Goal: Task Accomplishment & Management: Use online tool/utility

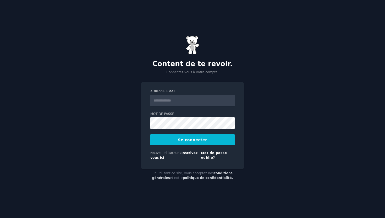
click at [174, 98] on input "Adresse email" at bounding box center [192, 101] width 84 height 12
click at [171, 105] on input "Adresse email" at bounding box center [192, 101] width 84 height 12
click at [180, 100] on input "*******" at bounding box center [192, 101] width 84 height 12
type input "**********"
click at [174, 99] on input "Adresse email" at bounding box center [192, 101] width 84 height 12
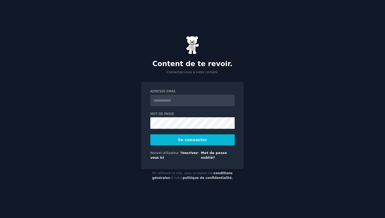
click at [174, 99] on input "Adresse email" at bounding box center [192, 101] width 84 height 12
type input "**********"
click at [168, 140] on button "Se connecter" at bounding box center [192, 139] width 84 height 11
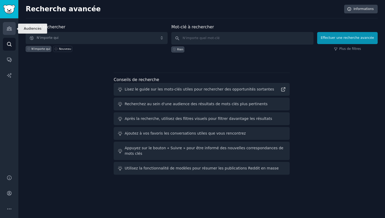
click at [8, 28] on icon "Barre latérale" at bounding box center [9, 29] width 5 height 4
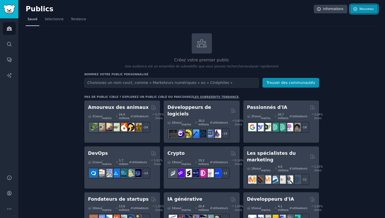
click at [367, 9] on font "Nouveau" at bounding box center [367, 9] width 14 height 4
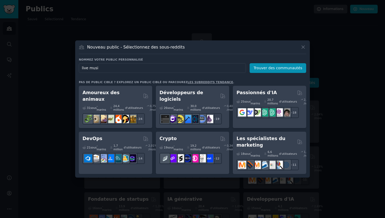
type input "live music"
click at [273, 67] on font "Trouver des communautés" at bounding box center [278, 68] width 49 height 4
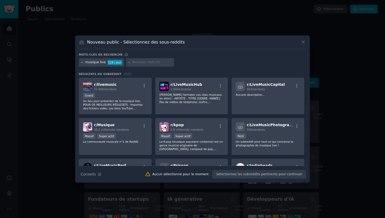
click at [83, 63] on icon at bounding box center [82, 62] width 3 height 3
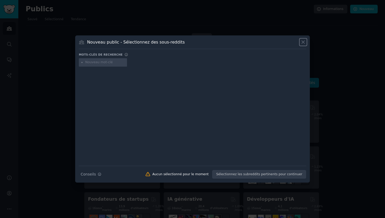
click at [303, 44] on icon at bounding box center [304, 42] width 6 height 6
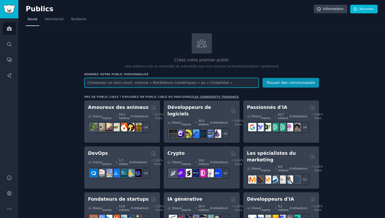
click at [136, 84] on input "text" at bounding box center [171, 83] width 175 height 10
paste input "music enthusiasts"
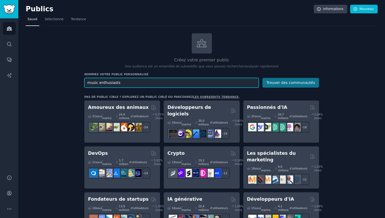
type input "music enthusiasts"
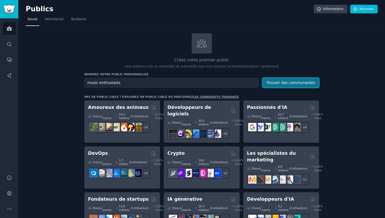
click at [285, 82] on font "Trouver des communautés" at bounding box center [291, 82] width 49 height 4
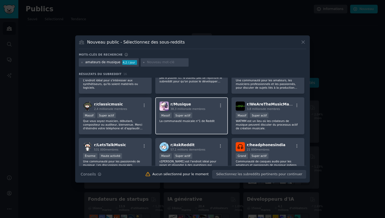
scroll to position [22, 0]
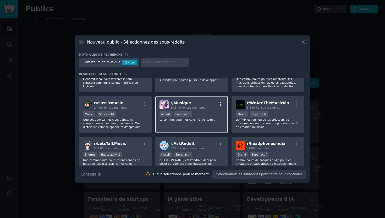
click at [220, 104] on icon "button" at bounding box center [220, 104] width 5 height 5
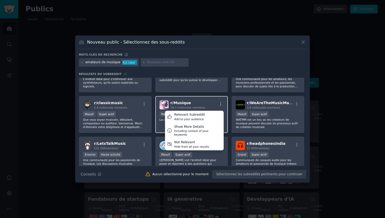
click at [205, 104] on div "r/ Musique 38,3 millions de membres Relevant Subreddit Add to your audience Sho…" at bounding box center [192, 104] width 64 height 9
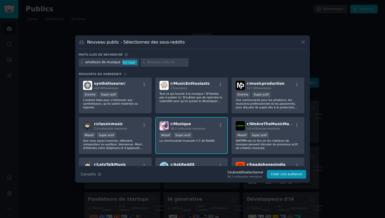
scroll to position [0, 0]
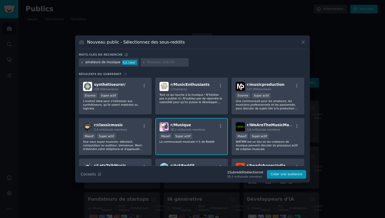
click at [83, 62] on icon at bounding box center [82, 62] width 3 height 3
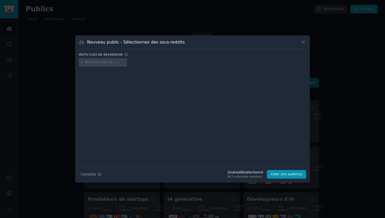
click at [101, 64] on input "text" at bounding box center [105, 62] width 40 height 5
type input "music"
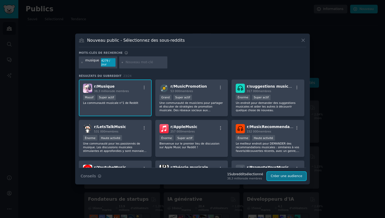
click at [280, 177] on font "Créer une audience" at bounding box center [286, 176] width 31 height 4
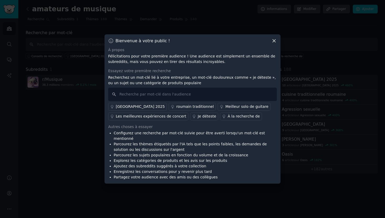
click at [274, 44] on icon at bounding box center [275, 41] width 6 height 6
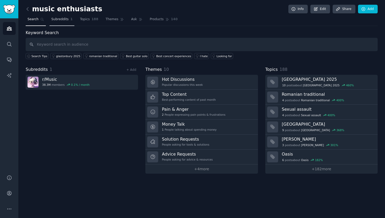
click at [62, 21] on span "Subreddits" at bounding box center [59, 19] width 17 height 5
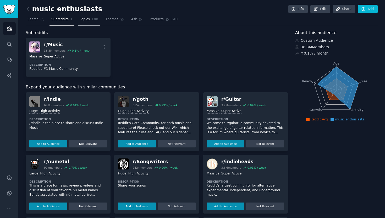
click at [86, 21] on span "Topics" at bounding box center [85, 19] width 10 height 5
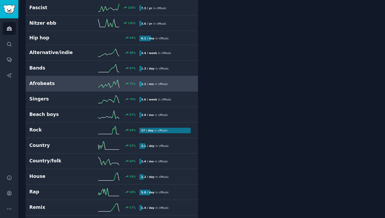
scroll to position [267, 0]
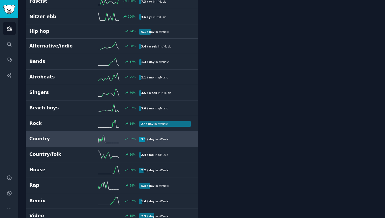
click at [44, 136] on h2 "Country" at bounding box center [56, 139] width 55 height 7
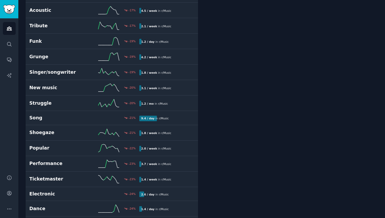
scroll to position [1982, 0]
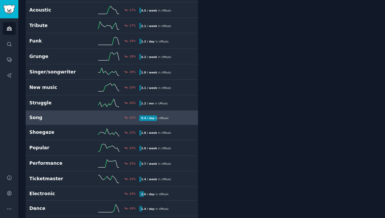
click at [42, 115] on h2 "Song" at bounding box center [56, 117] width 55 height 7
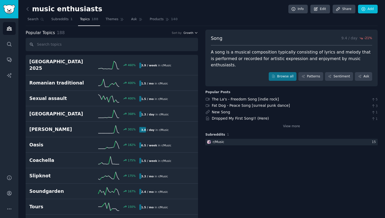
click at [196, 33] on icon "button" at bounding box center [196, 32] width 2 height 1
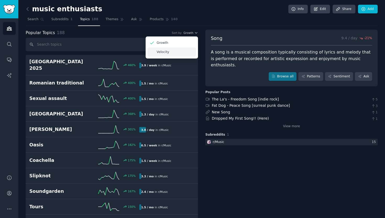
click at [179, 53] on div "Velocity" at bounding box center [172, 51] width 49 height 9
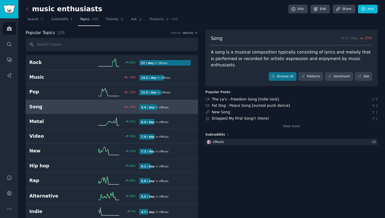
click at [87, 22] on link "Topics 188" at bounding box center [89, 20] width 22 height 11
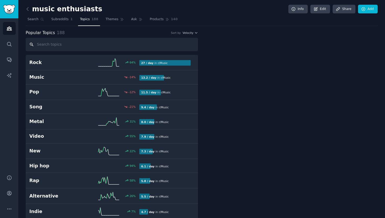
click at [67, 43] on input "text" at bounding box center [112, 44] width 172 height 13
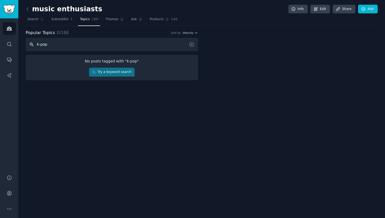
click at [67, 43] on input "k-pop" at bounding box center [112, 44] width 172 height 13
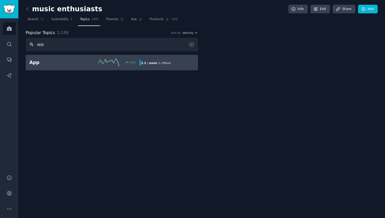
type input "app"
click at [54, 65] on h2 "App" at bounding box center [56, 62] width 55 height 7
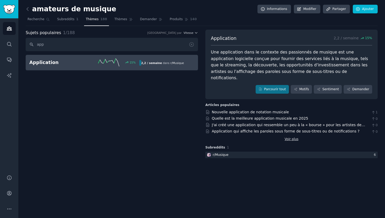
click at [290, 137] on link "Voir plus" at bounding box center [292, 139] width 14 height 5
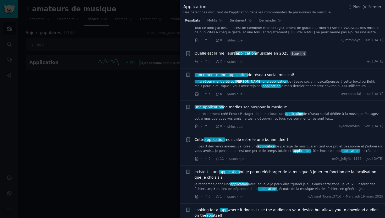
scroll to position [1599, 0]
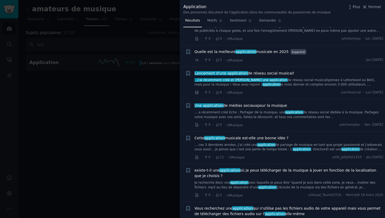
click at [266, 136] on font "musicale est-elle une bonne idée ?" at bounding box center [257, 138] width 64 height 4
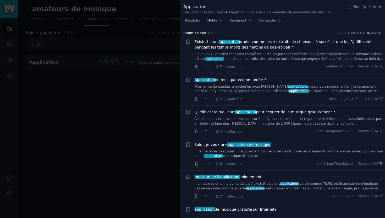
click at [214, 23] on link "Motifs" at bounding box center [215, 22] width 19 height 11
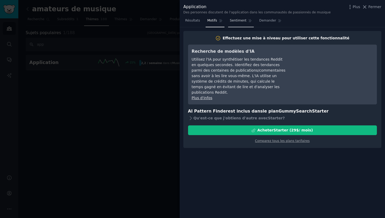
click at [234, 21] on font "Sentiment" at bounding box center [238, 21] width 17 height 4
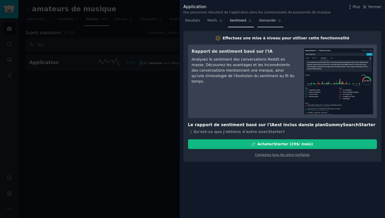
click at [260, 21] on font "Demander" at bounding box center [267, 21] width 17 height 4
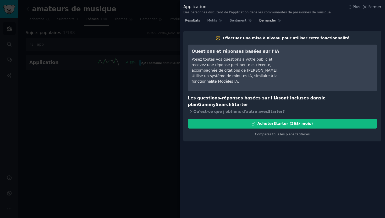
click at [188, 23] on link "Résultats" at bounding box center [192, 22] width 19 height 11
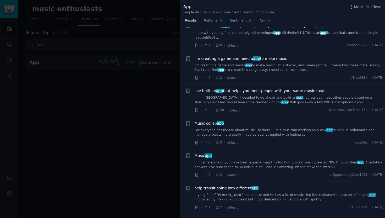
scroll to position [426, 0]
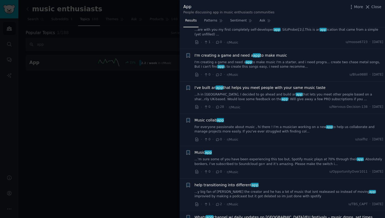
click at [267, 96] on link "...h in London, I decided to go ahead and build an app that lets you meet other…" at bounding box center [289, 96] width 189 height 9
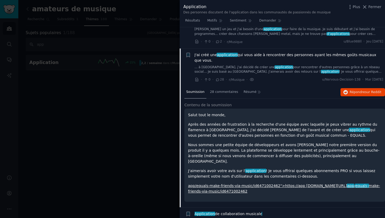
scroll to position [501, 0]
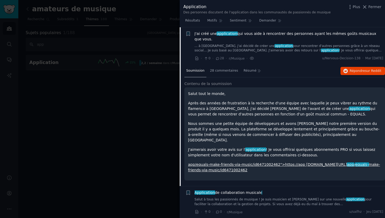
click at [277, 121] on div "Salut tout le monde, Après des années de frustration à la recherche d'une équip…" at bounding box center [284, 132] width 193 height 82
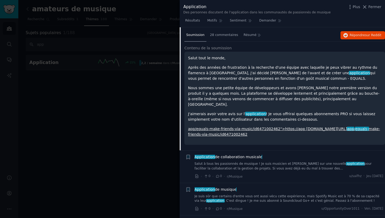
scroll to position [539, 0]
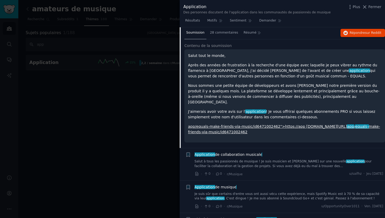
click at [272, 94] on font "Nous sommes une petite équipe de développeurs et avons lancé notre première ver…" at bounding box center [284, 93] width 192 height 21
click at [218, 124] on font "make-friends-via-music/id6471002462" at bounding box center [284, 129] width 192 height 10
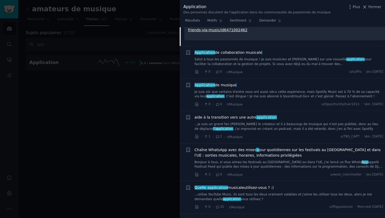
scroll to position [644, 0]
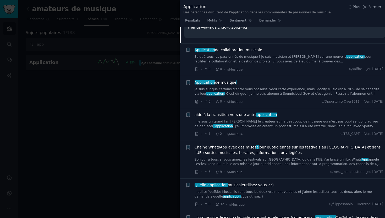
click at [83, 93] on div at bounding box center [192, 109] width 385 height 218
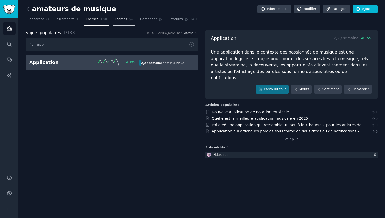
click at [122, 20] on font "Thèmes" at bounding box center [121, 19] width 13 height 4
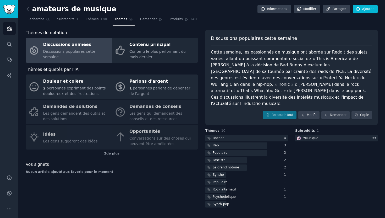
click at [64, 137] on div "Douleur et colère 2 personnes exprimant des points douloureux et des frustratio…" at bounding box center [112, 111] width 172 height 75
click at [51, 133] on div "Douleur et colère 2 personnes exprimant des points douloureux et des frustratio…" at bounding box center [112, 111] width 172 height 75
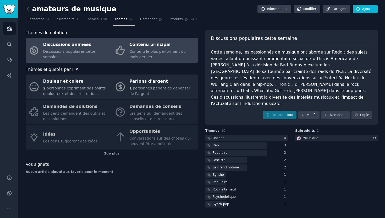
click at [156, 53] on div "Contenu le plus performant du mois dernier" at bounding box center [162, 54] width 66 height 11
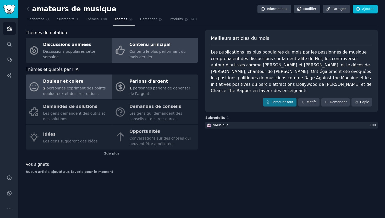
click at [62, 88] on font "personnes exprimant des points douloureux et des frustrations" at bounding box center [74, 91] width 63 height 10
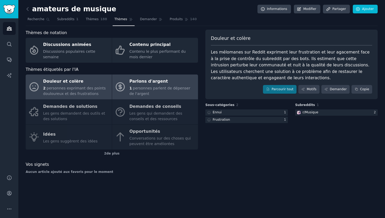
click at [146, 89] on font "personnes parlent de dépenser de l'argent" at bounding box center [159, 91] width 61 height 10
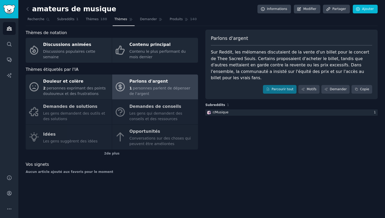
click at [147, 111] on div "Douleur et colère 2 personnes exprimant des points douloureux et des frustratio…" at bounding box center [112, 111] width 172 height 75
click at [69, 110] on div "Douleur et colère 2 personnes exprimant des points douloureux et des frustratio…" at bounding box center [112, 111] width 172 height 75
click at [72, 138] on div "Douleur et colère 2 personnes exprimant des points douloureux et des frustratio…" at bounding box center [112, 111] width 172 height 75
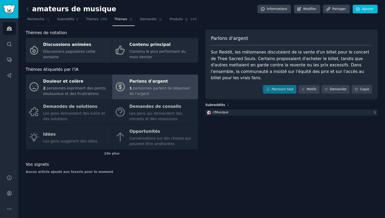
click at [143, 133] on div "Douleur et colère 2 personnes exprimant des points douloureux et des frustratio…" at bounding box center [112, 111] width 172 height 75
click at [109, 154] on font "de plus" at bounding box center [112, 154] width 13 height 4
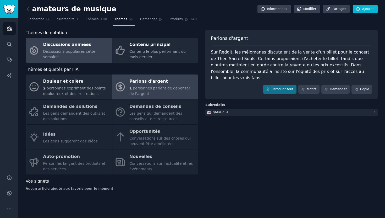
click at [71, 47] on font "Discussions animées" at bounding box center [67, 44] width 48 height 5
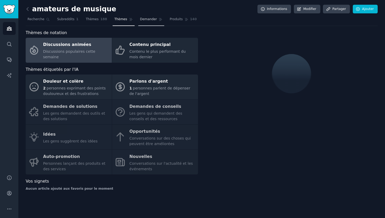
click at [149, 21] on font "Demander" at bounding box center [148, 19] width 17 height 4
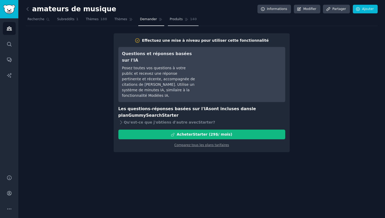
click at [171, 18] on font "Produits" at bounding box center [176, 19] width 13 height 4
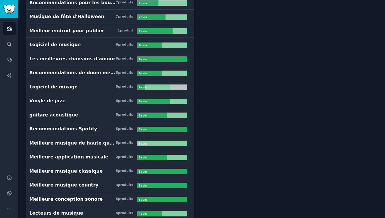
scroll to position [468, 0]
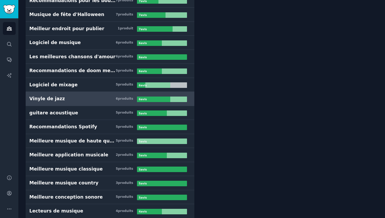
click at [52, 99] on font "Vinyle de jazz" at bounding box center [47, 98] width 36 height 5
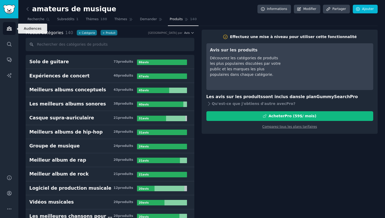
click at [10, 30] on icon "Barre latérale" at bounding box center [9, 29] width 5 height 4
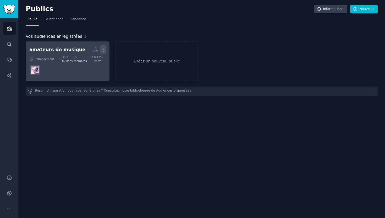
click at [105, 51] on icon "button" at bounding box center [103, 50] width 6 height 6
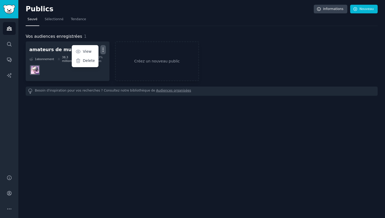
click at [165, 93] on link "Audiences organisées" at bounding box center [173, 91] width 35 height 6
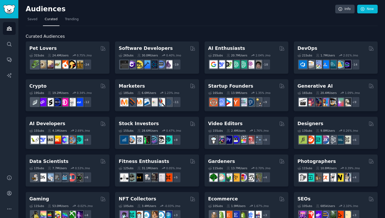
click at [125, 32] on div "Curated Audiences Pet Lovers 31 Sub s 24.4M Users 0.75 % /mo + 24 Software Deve…" at bounding box center [202, 219] width 352 height 386
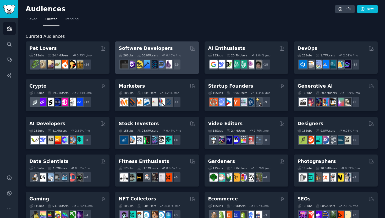
click at [145, 56] on div "30.0M Users" at bounding box center [147, 55] width 21 height 4
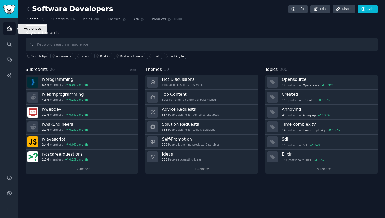
click at [9, 27] on icon "Sidebar" at bounding box center [10, 29] width 6 height 6
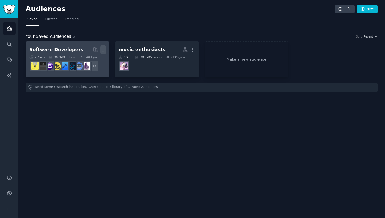
click at [103, 49] on icon "button" at bounding box center [103, 50] width 1 height 4
click at [87, 64] on div "Delete" at bounding box center [85, 60] width 25 height 11
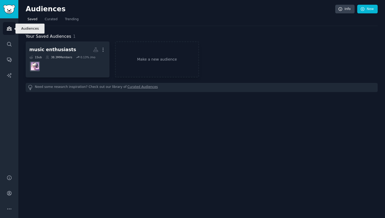
click at [7, 31] on icon "Sidebar" at bounding box center [10, 29] width 6 height 6
click at [136, 87] on link "Curated Audiences" at bounding box center [143, 88] width 30 height 6
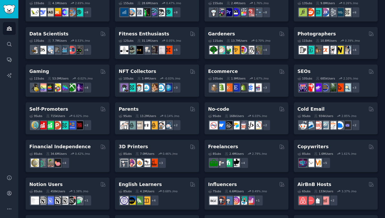
scroll to position [202, 0]
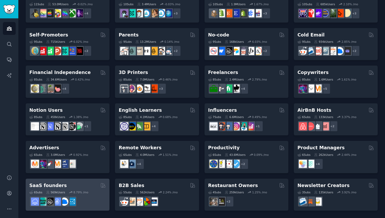
click at [64, 185] on div "SaaS founders" at bounding box center [67, 185] width 77 height 7
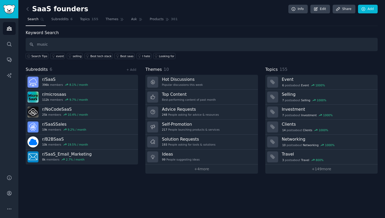
type input "music"
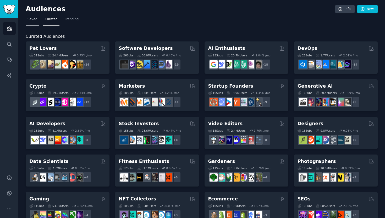
click at [33, 21] on link "Saved" at bounding box center [33, 20] width 14 height 11
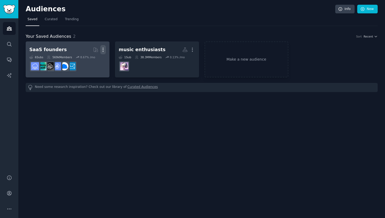
click at [103, 48] on icon "button" at bounding box center [103, 50] width 6 height 6
click at [86, 63] on div "Delete" at bounding box center [85, 60] width 25 height 11
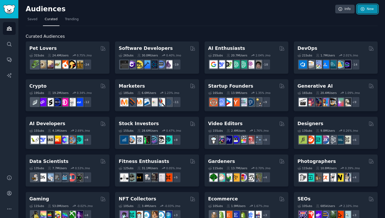
click at [371, 7] on link "New" at bounding box center [368, 9] width 20 height 9
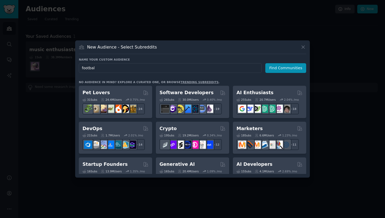
type input "football"
click button "Find Communities" at bounding box center [286, 68] width 41 height 10
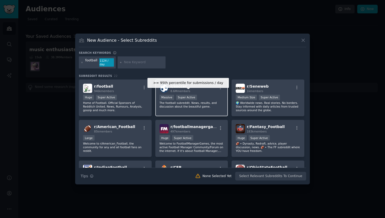
click at [176, 96] on div "Super Active" at bounding box center [186, 98] width 21 height 6
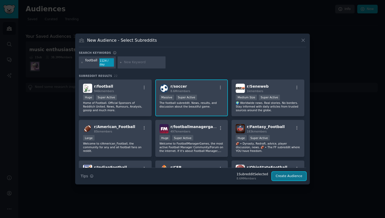
click at [286, 176] on button "Create Audience" at bounding box center [289, 176] width 35 height 9
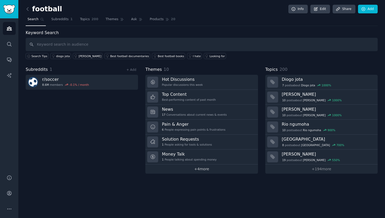
click at [190, 169] on link "+ 4 more" at bounding box center [201, 168] width 112 height 9
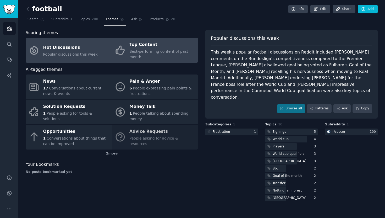
click at [152, 54] on div "Best-performing content of past month" at bounding box center [162, 54] width 66 height 11
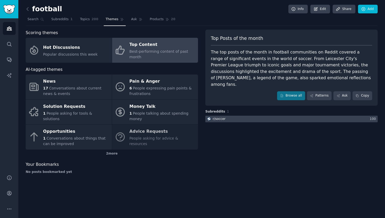
click at [235, 116] on div at bounding box center [291, 119] width 172 height 7
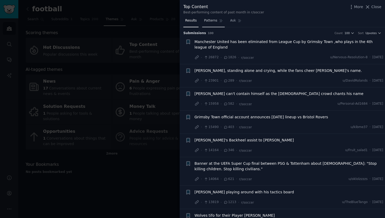
click at [211, 20] on span "Patterns" at bounding box center [210, 20] width 13 height 5
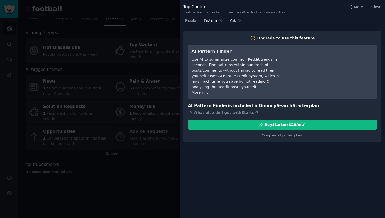
click at [236, 20] on link "Ask" at bounding box center [236, 22] width 15 height 11
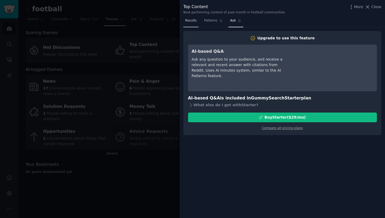
click at [194, 26] on link "Results" at bounding box center [190, 22] width 15 height 11
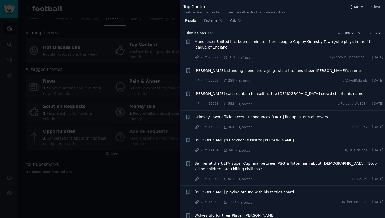
click at [351, 8] on icon "button" at bounding box center [352, 7] width 6 height 6
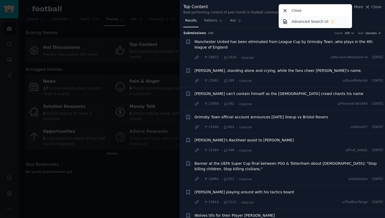
click at [315, 23] on p "Advanced Search UI" at bounding box center [310, 22] width 37 height 6
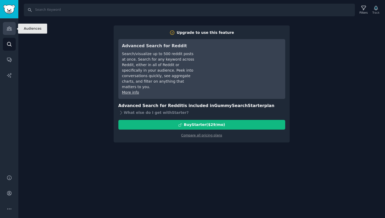
click at [7, 29] on icon "Sidebar" at bounding box center [10, 29] width 6 height 6
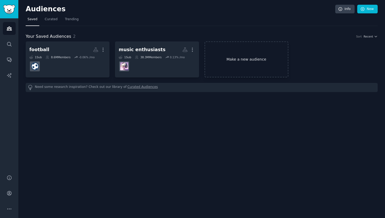
click at [246, 57] on link "Make a new audience" at bounding box center [247, 59] width 84 height 36
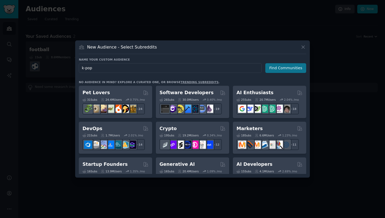
type input "k-pop"
click at [294, 71] on button "Find Communities" at bounding box center [286, 68] width 41 height 10
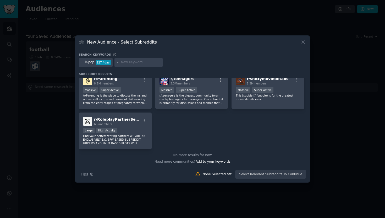
scroll to position [210, 0]
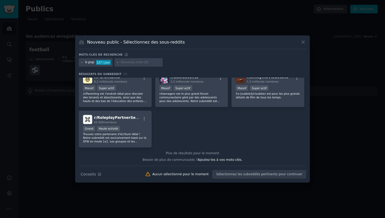
click at [204, 137] on div "r/ KpopDemonhunters 70 000 membres Nouveau Grand Super actif Bienvenue sur le s…" at bounding box center [193, 8] width 228 height 280
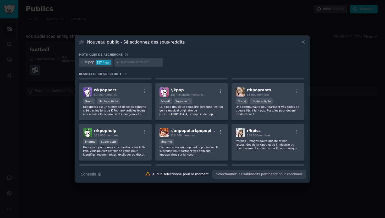
scroll to position [0, 0]
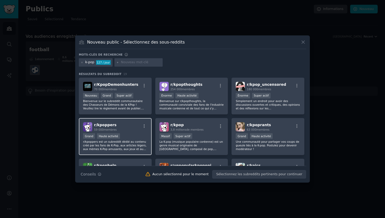
click at [127, 144] on font "r/kpoppers est un subreddit dédié au contenu créé par les fans de K-Pop, aux ar…" at bounding box center [115, 152] width 64 height 25
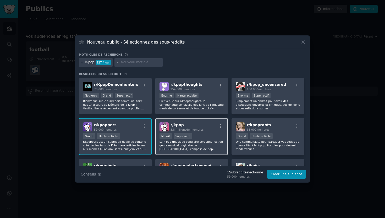
click at [178, 139] on div ">= 95e percentile pour les soumissions / jour Massif Super actif" at bounding box center [192, 136] width 64 height 7
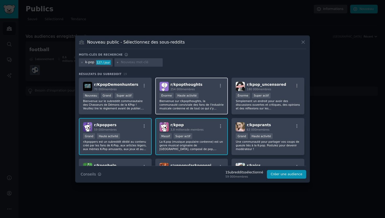
click at [209, 101] on font "Bienvenue sur r/kpopthoughts, la communauté conviviale des fans de l'industrie …" at bounding box center [192, 109] width 64 height 21
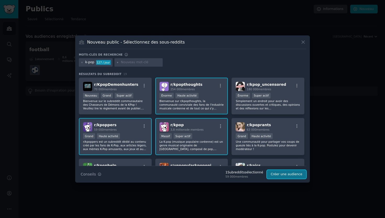
click at [281, 175] on font "Créer une audience" at bounding box center [286, 174] width 31 height 4
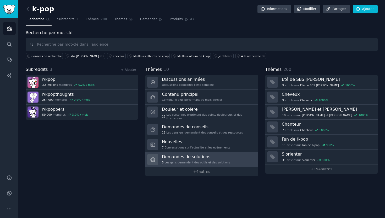
click at [171, 160] on font "Les gens demandent des outils et des solutions" at bounding box center [198, 162] width 66 height 4
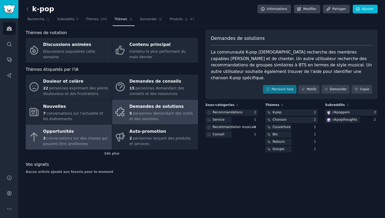
click at [34, 141] on icon at bounding box center [34, 137] width 7 height 8
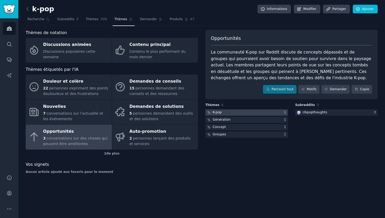
click at [236, 112] on div at bounding box center [246, 112] width 83 height 7
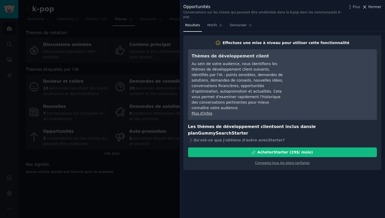
click at [378, 7] on font "Fermer" at bounding box center [375, 7] width 13 height 4
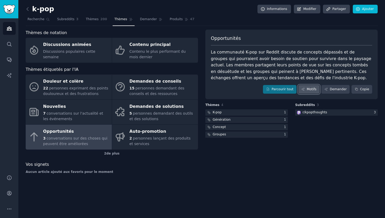
click at [310, 90] on font "Motifs" at bounding box center [312, 89] width 10 height 4
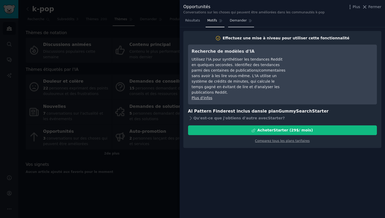
click at [243, 22] on font "Demander" at bounding box center [238, 21] width 17 height 4
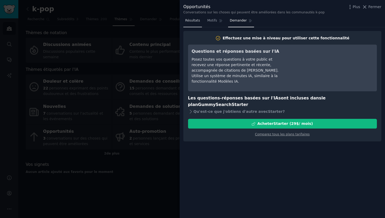
click at [188, 25] on link "Résultats" at bounding box center [192, 22] width 19 height 11
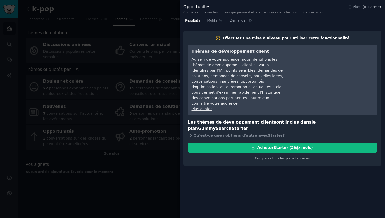
click at [372, 9] on span "Fermer" at bounding box center [375, 7] width 13 height 6
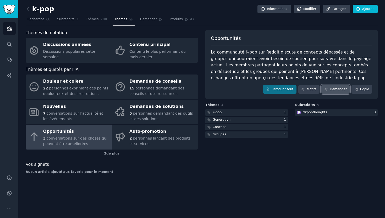
click at [340, 90] on font "Demander" at bounding box center [338, 89] width 17 height 4
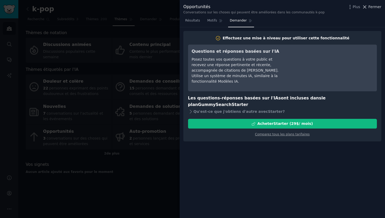
click at [375, 7] on font "Fermer" at bounding box center [375, 7] width 13 height 4
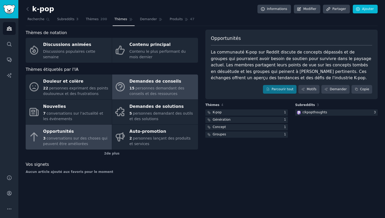
click at [159, 89] on font "personnes demandant des conseils et des ressources" at bounding box center [156, 91] width 55 height 10
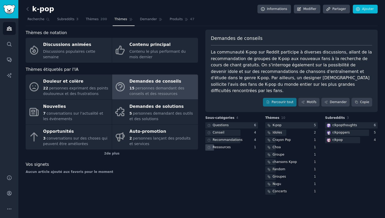
click at [223, 145] on font "Ressources" at bounding box center [222, 147] width 18 height 4
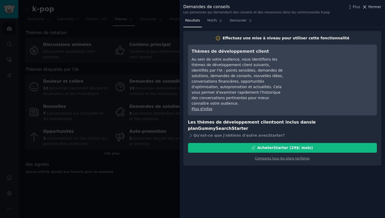
click at [372, 6] on font "Fermer" at bounding box center [375, 7] width 13 height 4
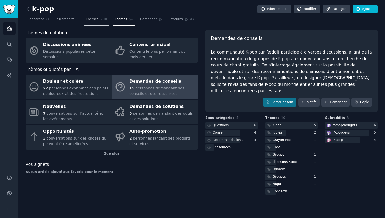
click at [92, 19] on font "Thèmes" at bounding box center [92, 19] width 13 height 4
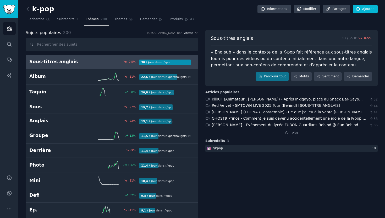
click at [75, 64] on h2 "Sous-titres anglais" at bounding box center [56, 61] width 55 height 7
click at [271, 75] on font "Parcourir tout" at bounding box center [275, 76] width 22 height 4
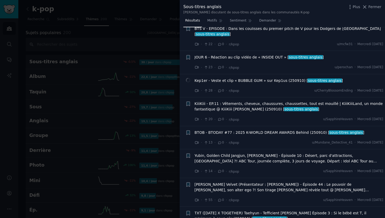
scroll to position [526, 0]
click at [378, 8] on font "Fermer" at bounding box center [375, 7] width 13 height 4
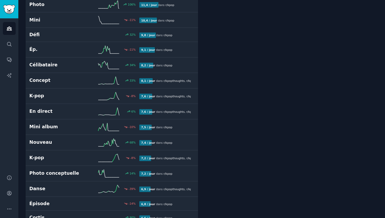
scroll to position [162, 0]
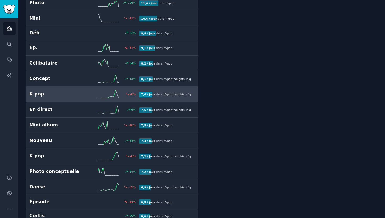
click at [37, 94] on font "K-pop" at bounding box center [36, 93] width 15 height 5
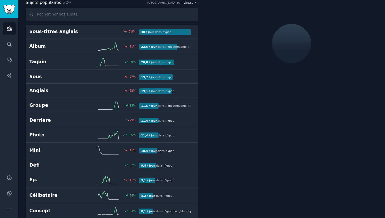
scroll to position [29, 0]
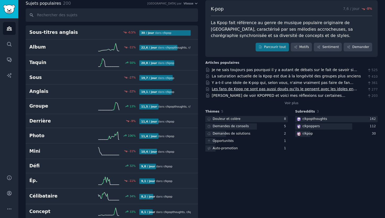
click at [254, 90] on font "Les fans de Kpop ne sont pas aussi doués qu'ils le pensent avec les idoles en m…" at bounding box center [284, 92] width 145 height 10
click at [237, 135] on font "Demandes de solutions" at bounding box center [232, 134] width 38 height 4
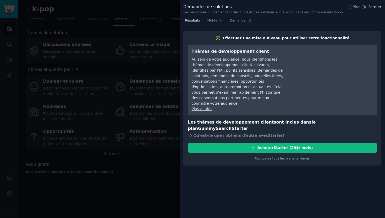
click at [378, 7] on font "Fermer" at bounding box center [375, 7] width 13 height 4
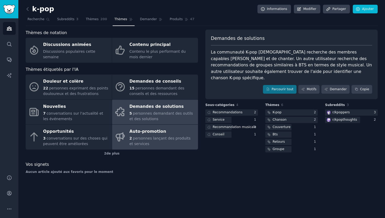
click at [171, 139] on font "personnes lançant des produits et services" at bounding box center [159, 141] width 61 height 10
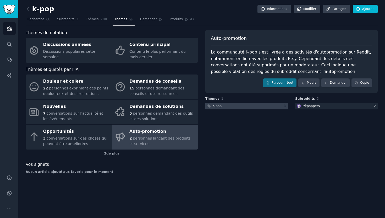
click at [234, 109] on div at bounding box center [246, 106] width 83 height 7
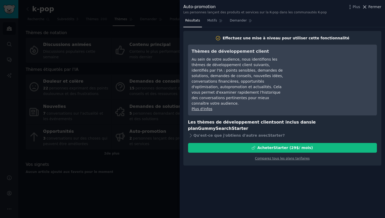
click at [376, 7] on font "Fermer" at bounding box center [375, 7] width 13 height 4
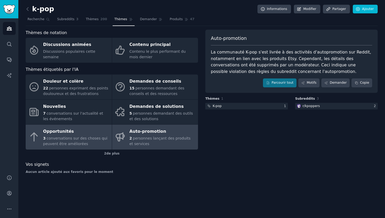
click at [73, 133] on div "Opportunités" at bounding box center [76, 131] width 66 height 8
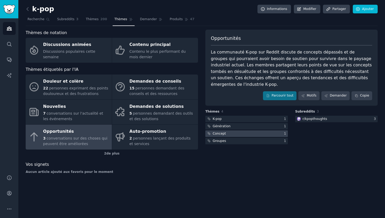
click at [215, 132] on font "Concept" at bounding box center [219, 134] width 13 height 4
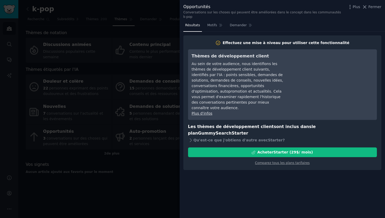
click at [373, 4] on div "Plus Fermer" at bounding box center [365, 7] width 34 height 7
click at [374, 7] on font "Fermer" at bounding box center [375, 7] width 13 height 4
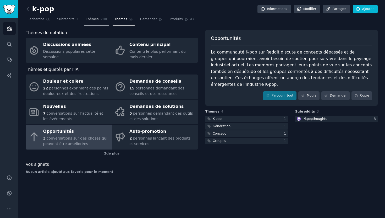
click at [93, 20] on font "Thèmes" at bounding box center [92, 19] width 13 height 4
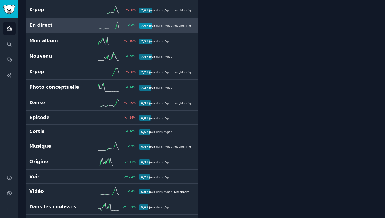
scroll to position [232, 0]
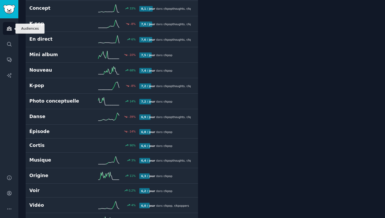
click at [9, 31] on link "Publics" at bounding box center [9, 28] width 13 height 13
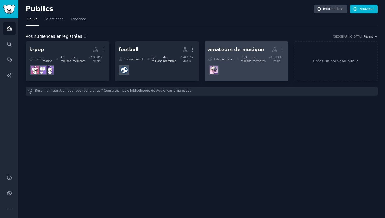
click at [236, 66] on dd at bounding box center [246, 70] width 77 height 15
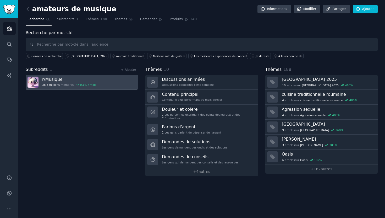
click at [64, 84] on font "membres" at bounding box center [67, 84] width 13 height 3
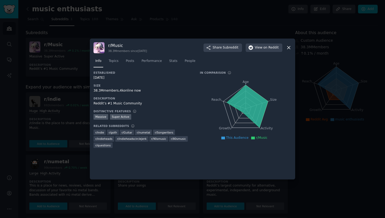
click at [289, 49] on icon at bounding box center [289, 48] width 6 height 6
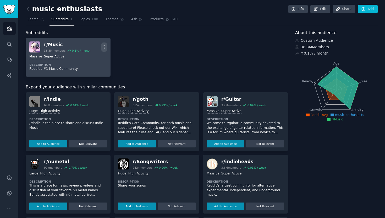
click at [105, 50] on icon "button" at bounding box center [104, 47] width 6 height 6
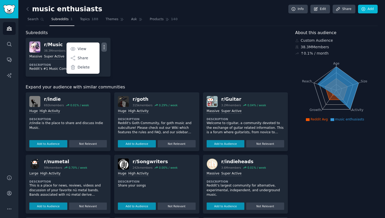
click at [143, 59] on div "r/ Music 38.3M members 0.1 % / month More View Share Delete Massive Super Activ…" at bounding box center [157, 57] width 262 height 39
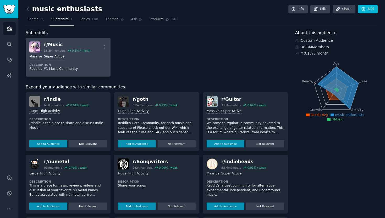
click at [73, 49] on div "0.1 % / month" at bounding box center [81, 51] width 19 height 4
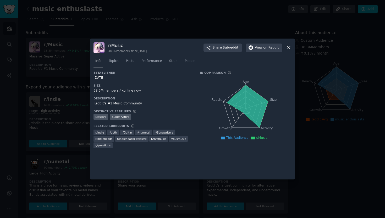
click at [289, 47] on icon at bounding box center [289, 47] width 3 height 3
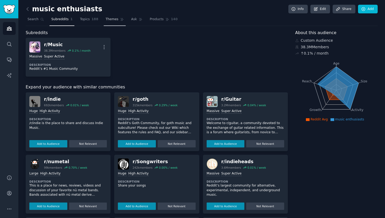
click at [112, 21] on span "Themes" at bounding box center [112, 19] width 13 height 5
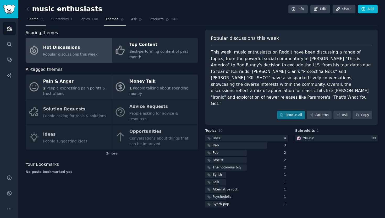
click at [35, 19] on span "Search" at bounding box center [33, 19] width 11 height 5
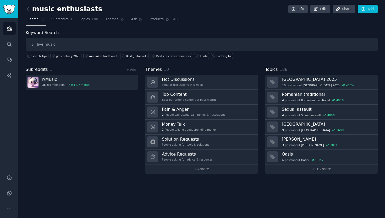
type input "live music"
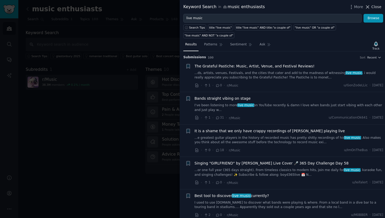
click at [381, 7] on span "Close" at bounding box center [377, 7] width 10 height 6
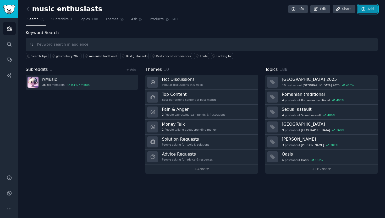
click at [369, 7] on link "Add" at bounding box center [368, 9] width 20 height 9
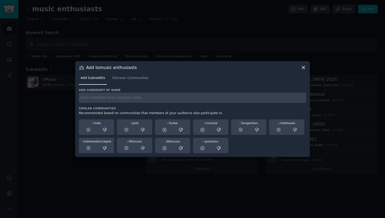
click at [132, 97] on input "text" at bounding box center [193, 98] width 228 height 10
type input "live music"
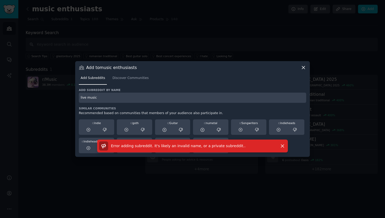
click at [304, 68] on icon at bounding box center [303, 67] width 3 height 3
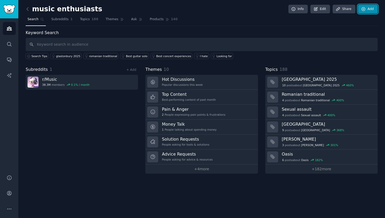
click at [369, 7] on link "Add" at bounding box center [368, 9] width 20 height 9
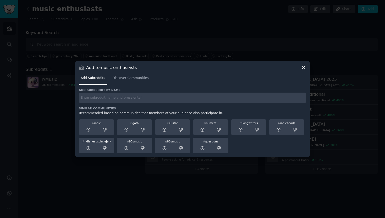
click at [302, 69] on icon at bounding box center [304, 68] width 6 height 6
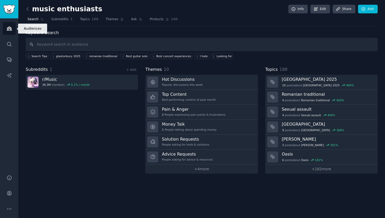
click at [6, 29] on link "Audiences" at bounding box center [9, 28] width 13 height 13
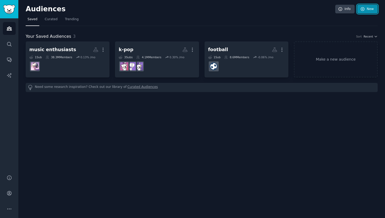
click at [370, 9] on link "New" at bounding box center [368, 9] width 20 height 9
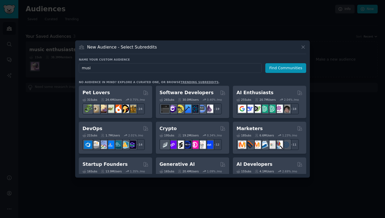
type input "music"
click button "Find Communities" at bounding box center [286, 68] width 41 height 10
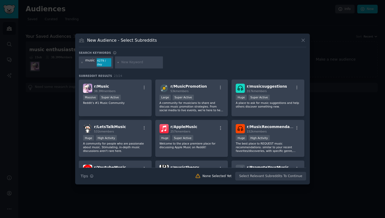
click at [118, 63] on icon at bounding box center [118, 62] width 3 height 3
click at [129, 63] on input "text" at bounding box center [141, 62] width 40 height 5
type input "live music"
click at [175, 61] on input "text" at bounding box center [184, 62] width 40 height 5
type input "a"
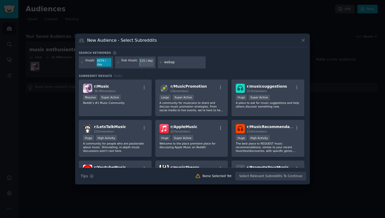
type input "webapp"
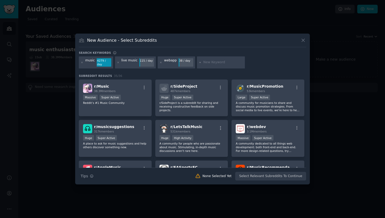
click at [172, 60] on div "webapp" at bounding box center [170, 62] width 13 height 8
click at [160, 63] on icon at bounding box center [161, 62] width 3 height 3
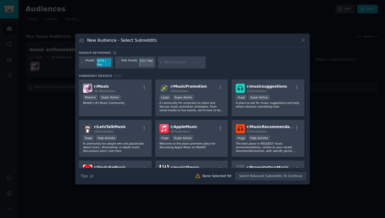
click at [173, 64] on input "text" at bounding box center [184, 62] width 40 height 5
type input "applications"
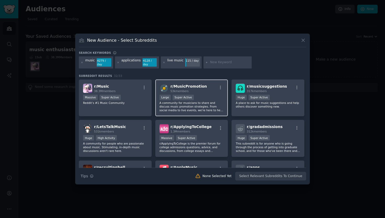
click at [173, 111] on p "A community for musicians to share and discuss music promotion strategies. From…" at bounding box center [192, 106] width 64 height 11
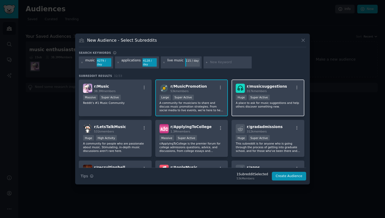
click at [265, 108] on p "A place to ask for music suggestions and help others discover something new." at bounding box center [268, 104] width 64 height 7
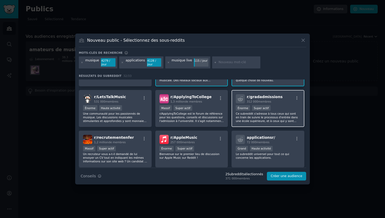
scroll to position [30, 0]
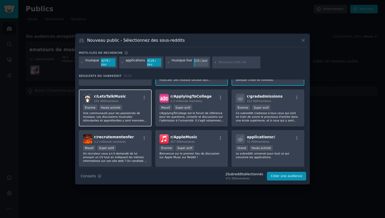
click at [143, 119] on p "Une communauté pour les passionnés de musique. Les discussions musicales stimul…" at bounding box center [115, 116] width 64 height 11
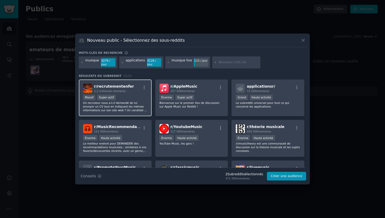
scroll to position [83, 0]
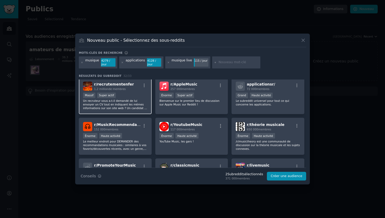
click at [138, 134] on div "Énorme Haute activité" at bounding box center [115, 136] width 64 height 7
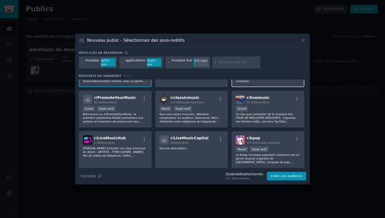
scroll to position [152, 0]
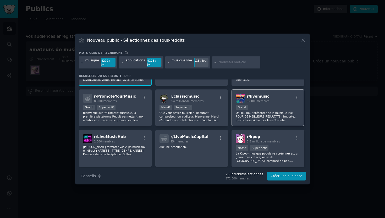
click at [262, 115] on font "Un lieu pour présenter de la musique live. POUR DE MEILLEURS RÉSULTATS : Import…" at bounding box center [267, 136] width 63 height 51
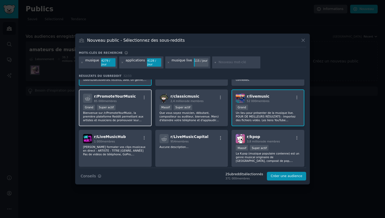
click at [139, 110] on div "Grand Super actif" at bounding box center [115, 108] width 64 height 7
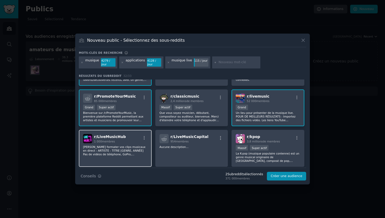
click at [125, 158] on div "r/ LiveMusicHub 1 000 membres Veuillez formater vos clips musicaux en direct : …" at bounding box center [115, 148] width 73 height 37
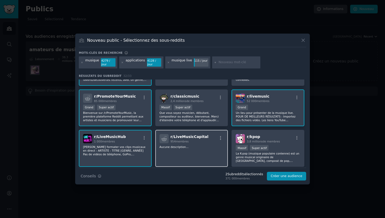
click at [175, 155] on div "r/ LiveMusicCapital 954 membres Aucune description..." at bounding box center [191, 148] width 73 height 37
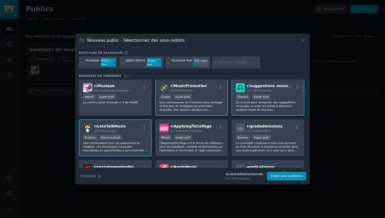
scroll to position [0, 0]
click at [283, 177] on font "Créer une audience" at bounding box center [286, 176] width 31 height 4
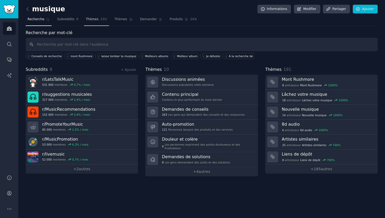
click at [91, 22] on link "Thèmes 191" at bounding box center [96, 20] width 25 height 11
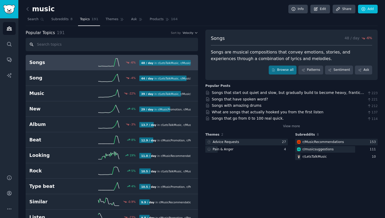
click at [70, 41] on input "text" at bounding box center [112, 44] width 172 height 13
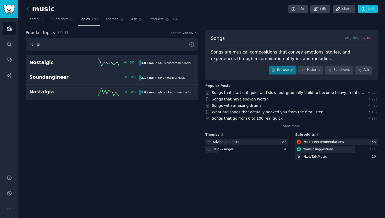
type input "g"
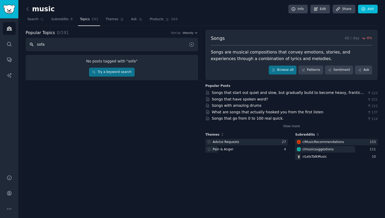
type input "sofar"
click at [29, 23] on link "Search" at bounding box center [36, 20] width 20 height 11
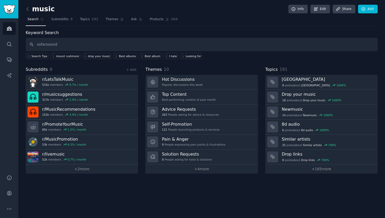
type input "sofarsound"
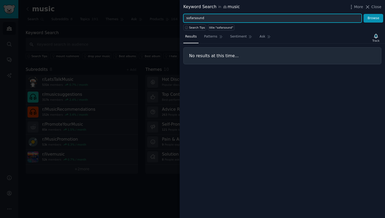
click at [208, 18] on input "sofarsound" at bounding box center [272, 18] width 179 height 9
click at [364, 14] on button "Browse" at bounding box center [374, 18] width 20 height 9
click at [196, 19] on input "sofarsounds" at bounding box center [272, 18] width 179 height 9
click at [195, 19] on input "sofarsounds" at bounding box center [272, 18] width 179 height 9
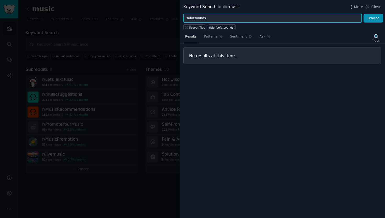
click at [195, 19] on input "sofarsounds" at bounding box center [272, 18] width 179 height 9
click at [364, 14] on button "Browse" at bounding box center [374, 18] width 20 height 9
click at [197, 19] on input "sofars sounds" at bounding box center [272, 18] width 179 height 9
click at [196, 19] on input "sofars sounds" at bounding box center [272, 18] width 179 height 9
click at [364, 14] on button "Browse" at bounding box center [374, 18] width 20 height 9
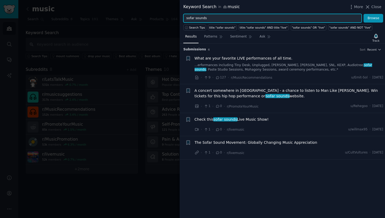
click at [208, 16] on input "sofar sounds" at bounding box center [272, 18] width 179 height 9
type input "live application"
click at [364, 14] on button "Browse" at bounding box center [374, 18] width 20 height 9
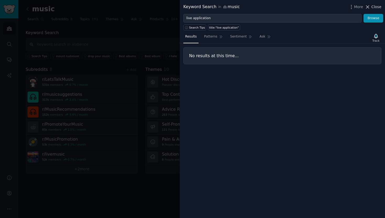
click at [377, 6] on span "Close" at bounding box center [377, 7] width 10 height 6
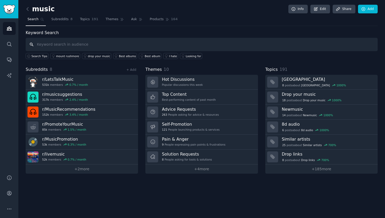
click at [108, 43] on input "text" at bounding box center [202, 44] width 352 height 13
paste input "an app for live concerts"
type input "an app for live concerts"
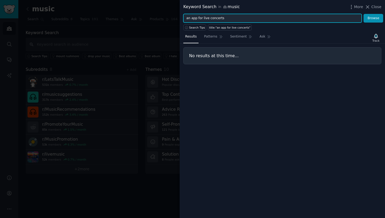
click at [192, 20] on input "an app for live concerts" at bounding box center [272, 18] width 179 height 9
click at [364, 14] on button "Browse" at bounding box center [374, 18] width 20 height 9
click at [198, 18] on input "app for live concerts" at bounding box center [272, 18] width 179 height 9
type input "live concerts"
click at [364, 14] on button "Browse" at bounding box center [374, 18] width 20 height 9
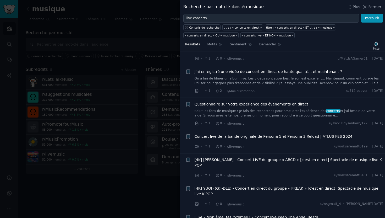
scroll to position [835, 0]
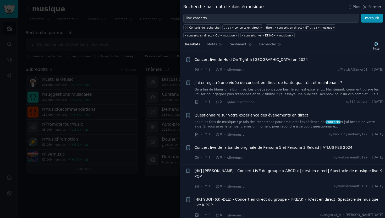
click at [263, 120] on font "Salut les fans de musique ! Je fais des recherches pour améliorer l'expérience …" at bounding box center [261, 122] width 132 height 4
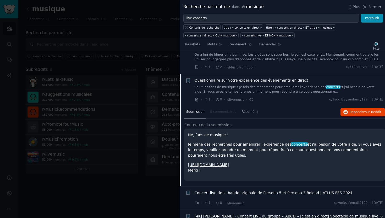
scroll to position [870, 0]
click at [212, 162] on font "[URL][DOMAIN_NAME]" at bounding box center [208, 164] width 41 height 4
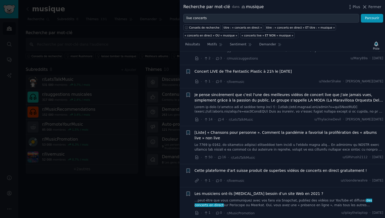
scroll to position [1856, 0]
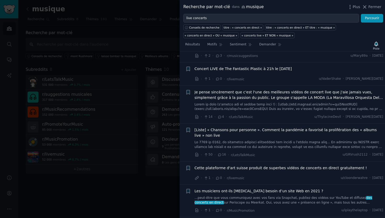
click at [135, 189] on div at bounding box center [192, 109] width 385 height 218
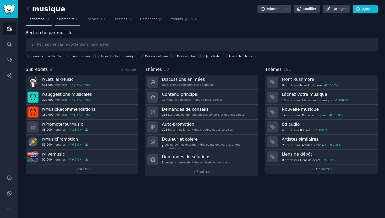
click at [64, 23] on link "Subreddits 8" at bounding box center [67, 20] width 25 height 11
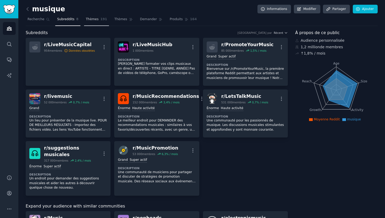
click at [86, 21] on font "Thèmes" at bounding box center [92, 19] width 13 height 4
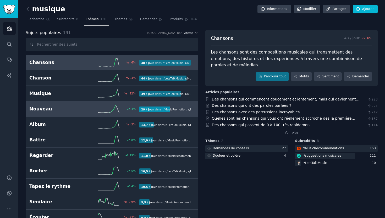
click at [43, 110] on font "Nouveau" at bounding box center [40, 108] width 23 height 5
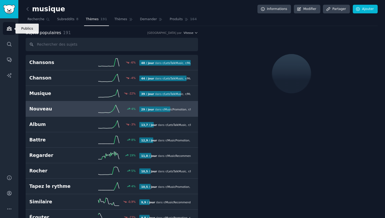
click at [9, 31] on icon "Barre latérale" at bounding box center [10, 29] width 6 height 6
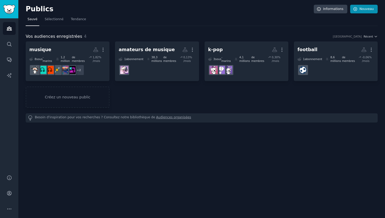
click at [365, 10] on font "Nouveau" at bounding box center [367, 9] width 14 height 4
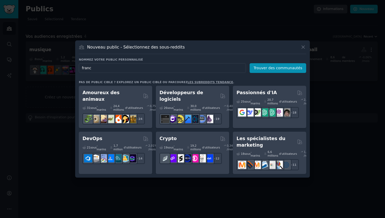
type input "[GEOGRAPHIC_DATA]"
click button "Trouver des communautés" at bounding box center [278, 68] width 57 height 10
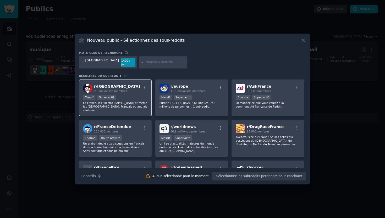
click at [130, 101] on div "Massif Super actif" at bounding box center [115, 98] width 64 height 7
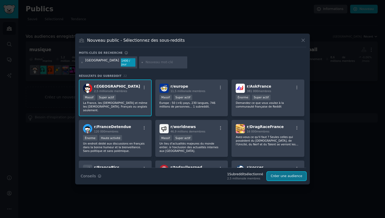
click at [285, 176] on font "Créer une audience" at bounding box center [286, 176] width 31 height 4
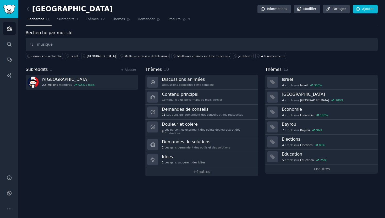
type input "musique"
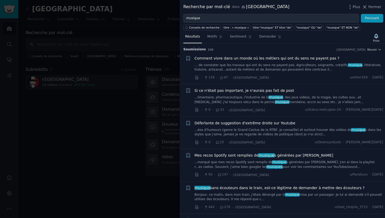
click at [114, 172] on div at bounding box center [192, 109] width 385 height 218
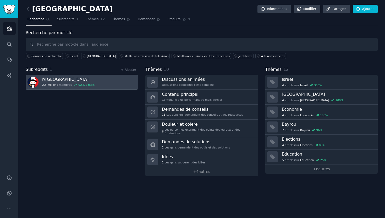
click at [104, 81] on link "r/ france 2,5 millions membres 0,5 % / mois" at bounding box center [82, 82] width 112 height 15
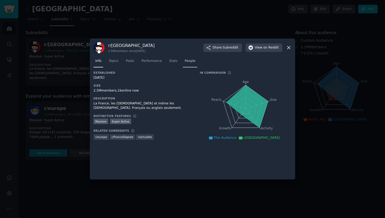
click at [188, 60] on span "People" at bounding box center [190, 61] width 11 height 5
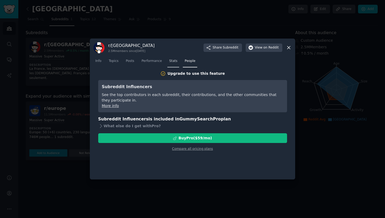
click at [173, 61] on span "Stats" at bounding box center [173, 61] width 8 height 5
click at [154, 62] on span "Performance" at bounding box center [152, 61] width 20 height 5
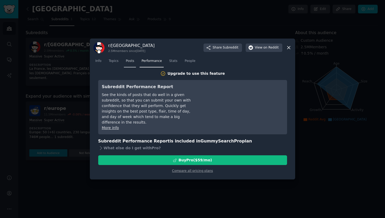
click at [128, 62] on span "Posts" at bounding box center [130, 61] width 8 height 5
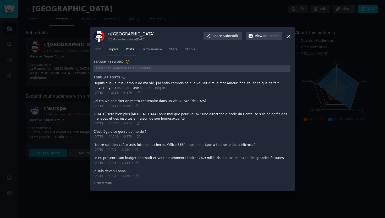
click at [114, 48] on span "Topics" at bounding box center [114, 49] width 10 height 5
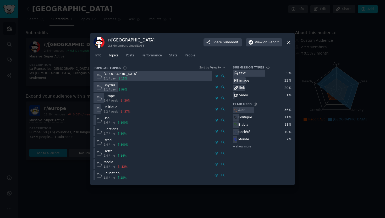
click at [98, 53] on span "Info" at bounding box center [98, 55] width 6 height 5
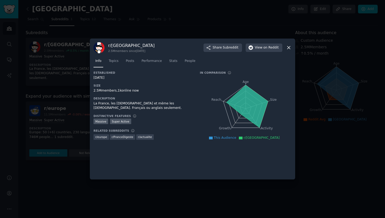
click at [288, 49] on icon at bounding box center [289, 48] width 6 height 6
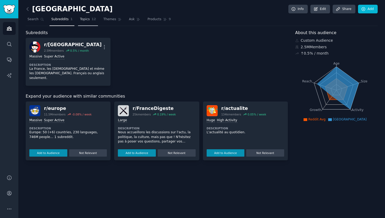
click at [86, 19] on span "Topics" at bounding box center [85, 19] width 10 height 5
